Goal: Task Accomplishment & Management: Complete application form

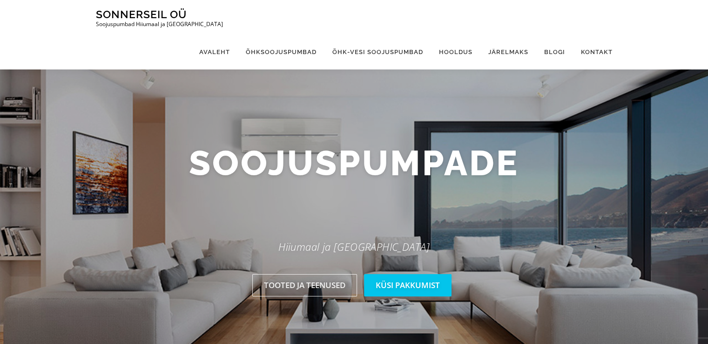
click at [402, 285] on link "Küsi pakkumist" at bounding box center [408, 285] width 88 height 22
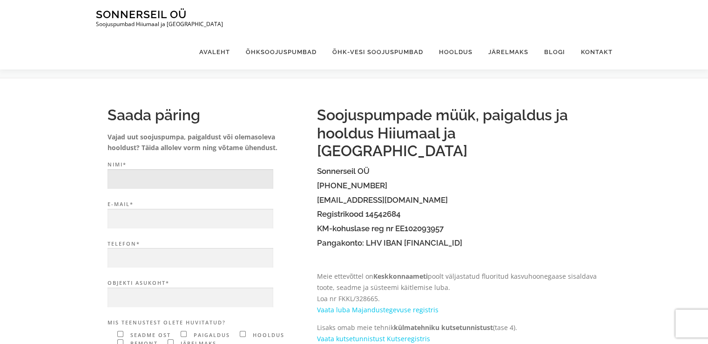
click at [142, 175] on input "Nimi*" at bounding box center [191, 179] width 166 height 20
type input "[PERSON_NAME]"
type input "inseneritood@gmail.com"
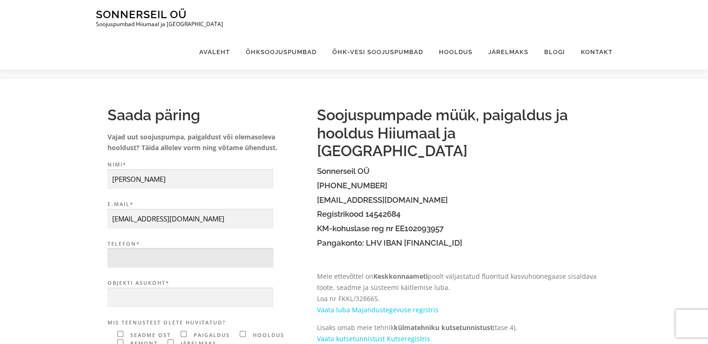
type input "5126050"
click at [172, 297] on input "Objekti asukoht*" at bounding box center [191, 297] width 166 height 20
type input "K"
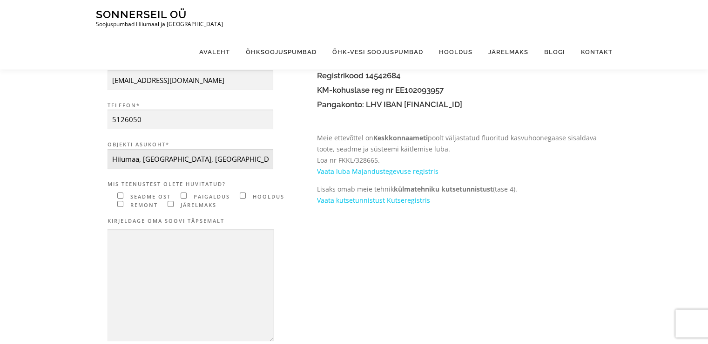
scroll to position [140, 0]
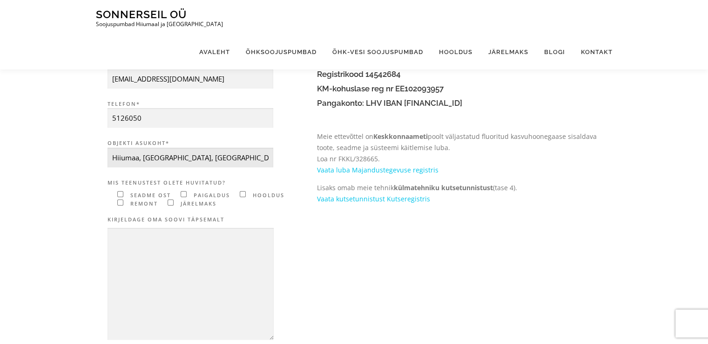
type input "Hiiumaa, Mägipe küla, Süllasuranna"
click at [120, 194] on input"] "Contact form" at bounding box center [120, 194] width 6 height 6
checkbox input"] "true"
click at [183, 192] on input"] "Contact form" at bounding box center [184, 194] width 6 height 6
checkbox input"] "true"
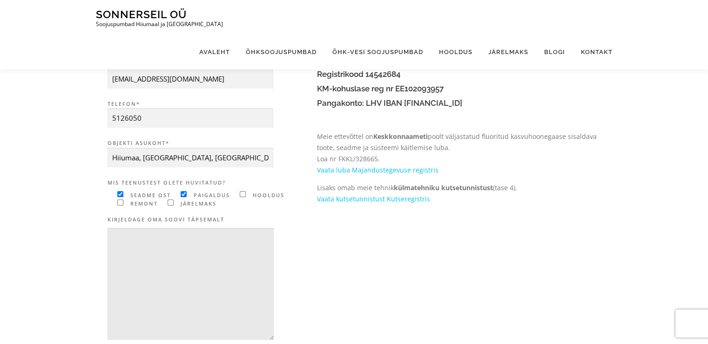
click at [174, 243] on textarea "Contact form" at bounding box center [191, 284] width 166 height 112
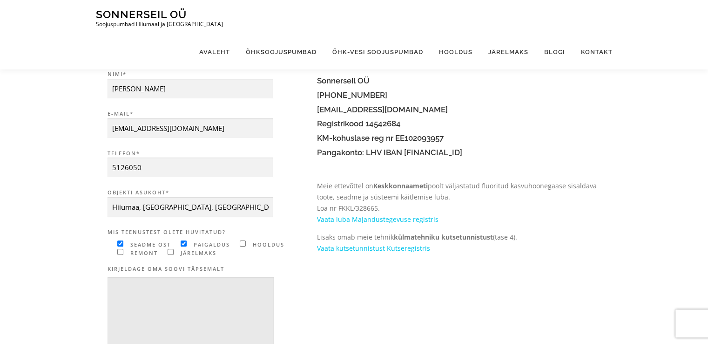
scroll to position [93, 0]
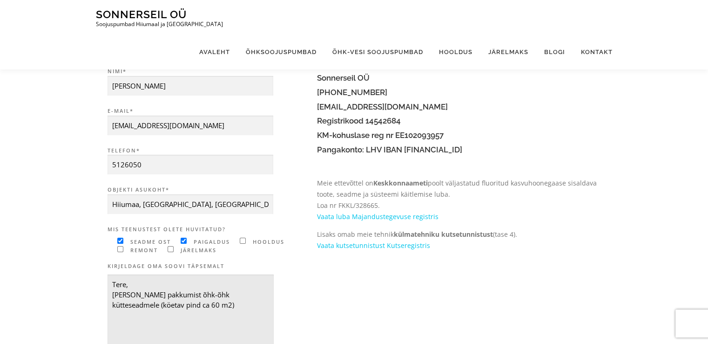
click at [245, 295] on textarea "Tere, Palun pakkumist õhk-õhk kütteseadmele (köetav pind ca 60 m2)" at bounding box center [191, 330] width 166 height 112
click at [244, 292] on textarea "Tere, Palun pakkumist õhk-õhk kütteseadmele koos paigaldusega (köetav pind ca 6…" at bounding box center [191, 330] width 166 height 112
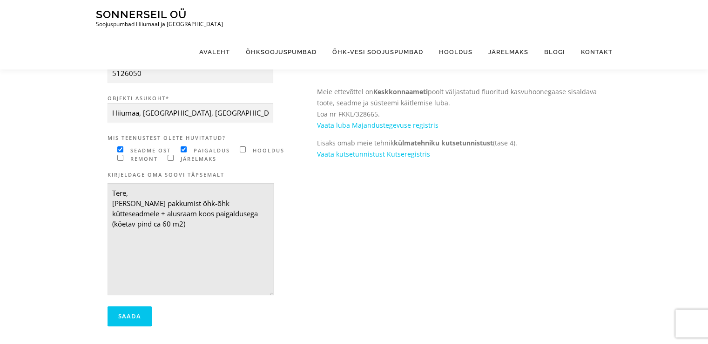
scroll to position [186, 0]
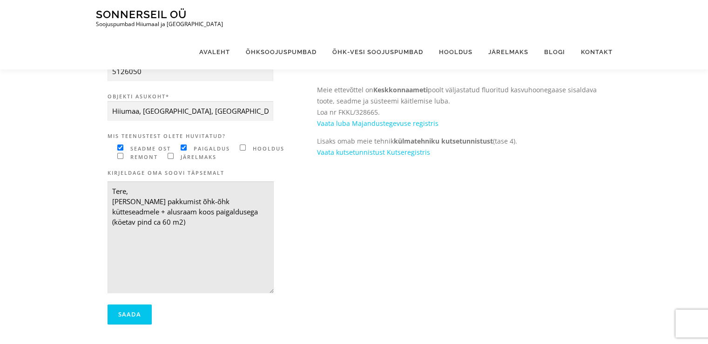
click at [125, 220] on textarea "Tere, Palun pakkumist õhk-õhk kütteseadmele + alusraam koos paigaldusega (köeta…" at bounding box center [191, 237] width 166 height 112
drag, startPoint x: 161, startPoint y: 250, endPoint x: 109, endPoint y: 254, distance: 51.8
click at [109, 254] on textarea "Tere, Palun pakkumist õhk-õhk kütteseadmele + alusraam koos paigaldusega (köeta…" at bounding box center [191, 237] width 166 height 112
click at [182, 263] on textarea "Tere, Palun pakkumist õhk-õhk kütteseadmele + alusraam koos paigaldusega (köeta…" at bounding box center [191, 237] width 166 height 112
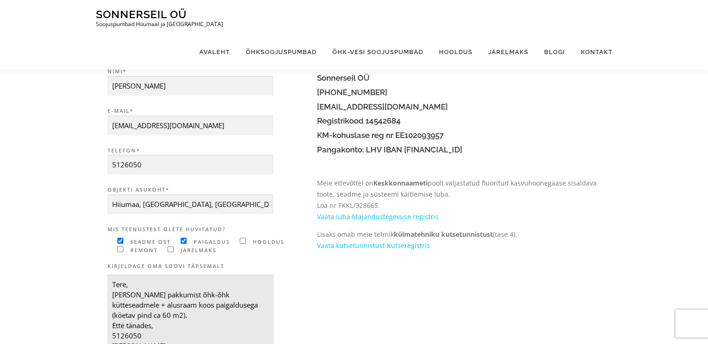
scroll to position [260, 0]
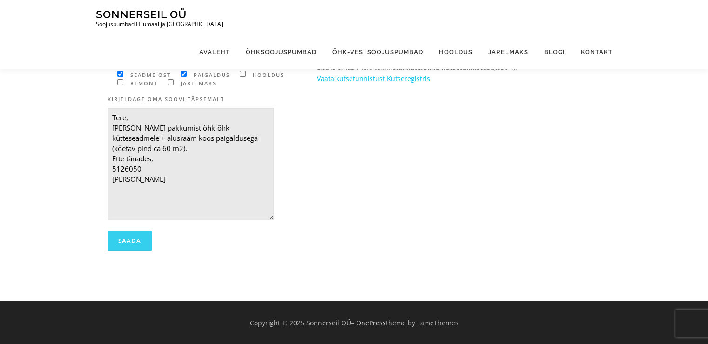
type textarea "Tere, Palun pakkumist õhk-õhk kütteseadmele + alusraam koos paigaldusega (köeta…"
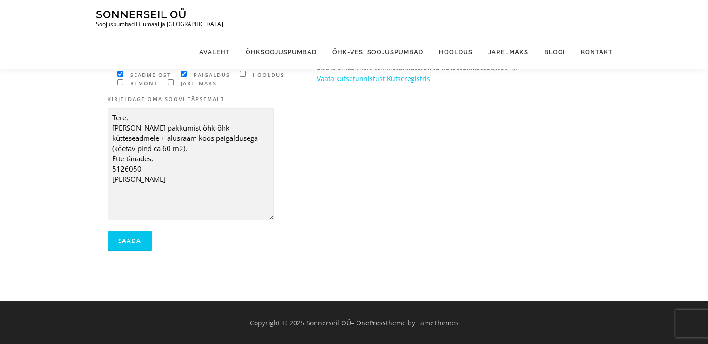
drag, startPoint x: 130, startPoint y: 242, endPoint x: 151, endPoint y: 244, distance: 21.1
click at [130, 242] on input "Saada" at bounding box center [130, 240] width 44 height 20
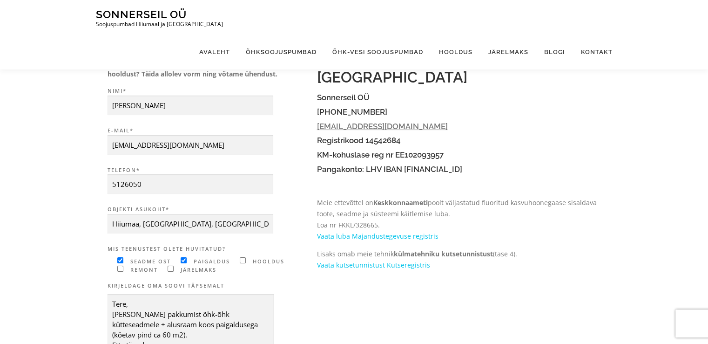
scroll to position [0, 0]
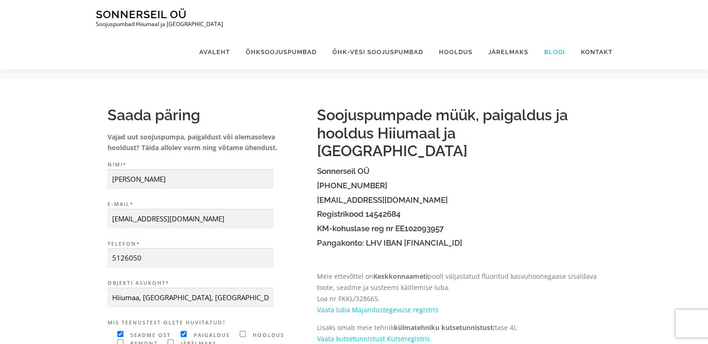
click at [552, 34] on link "Blogi" at bounding box center [554, 51] width 37 height 35
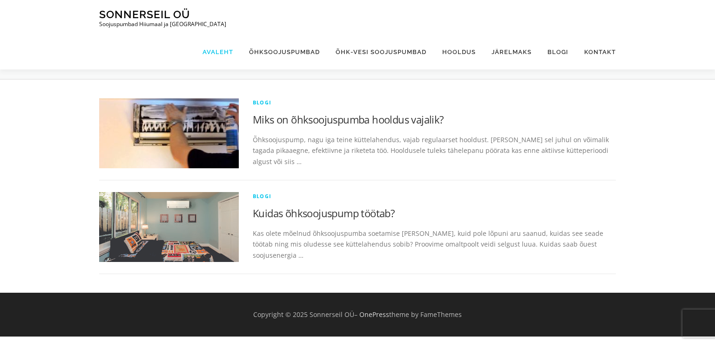
click at [220, 34] on link "Avaleht" at bounding box center [218, 51] width 47 height 35
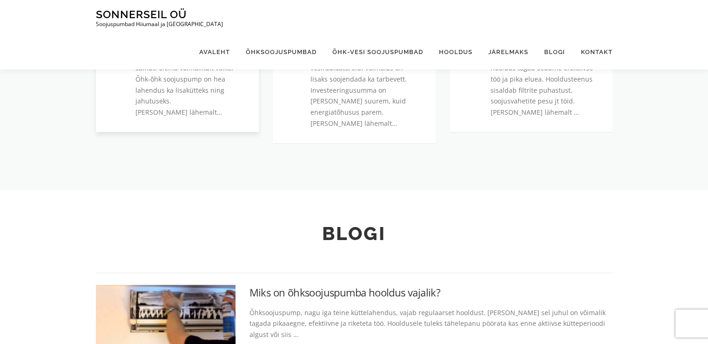
scroll to position [233, 0]
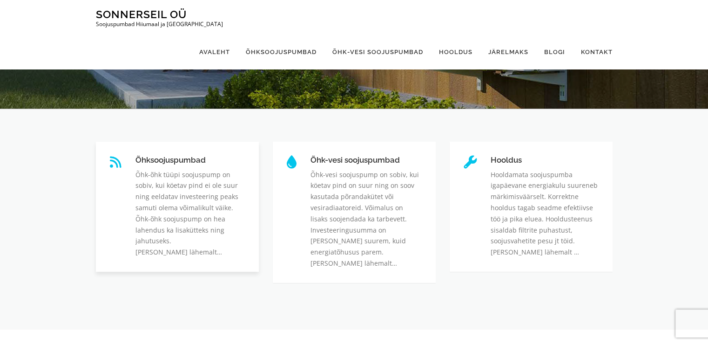
click at [135, 155] on link "Õhksoojuspumbad" at bounding box center [135, 155] width 0 height 0
